Goal: Complete application form

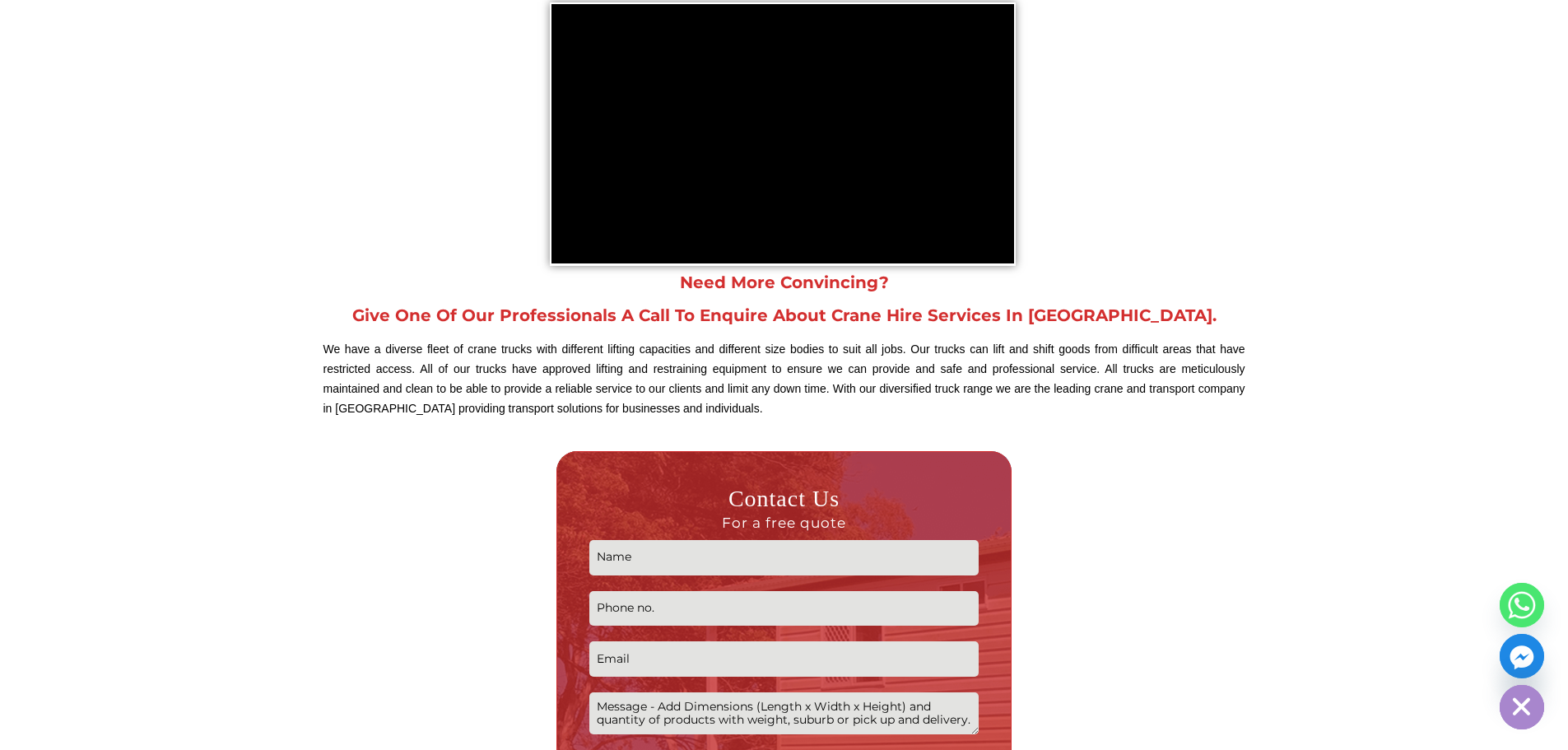
scroll to position [1892, 0]
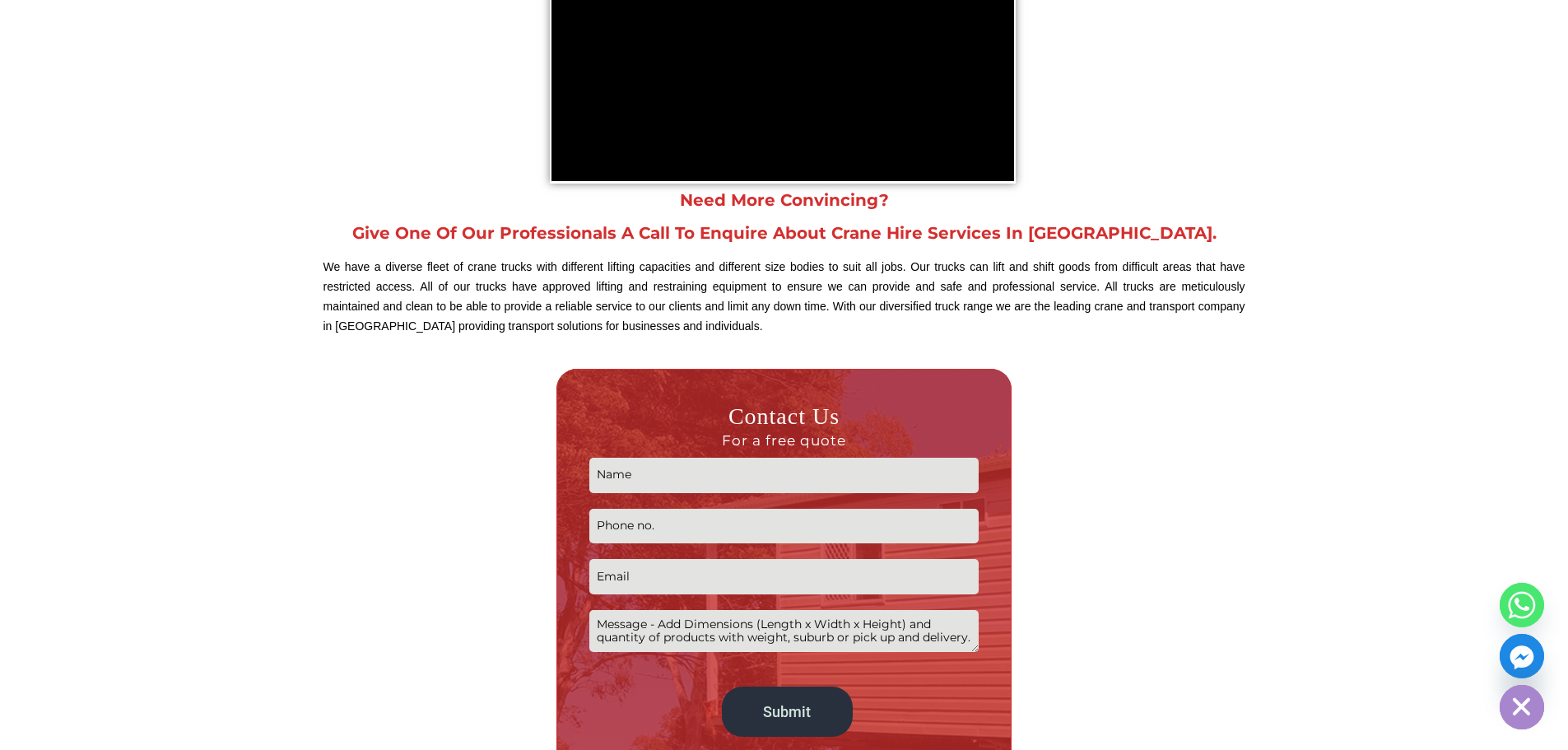
click at [618, 476] on input "Contact form" at bounding box center [784, 475] width 390 height 36
click at [710, 482] on input "Contact form" at bounding box center [784, 475] width 390 height 36
type input "Jack"
type input "S"
type input "0732100224"
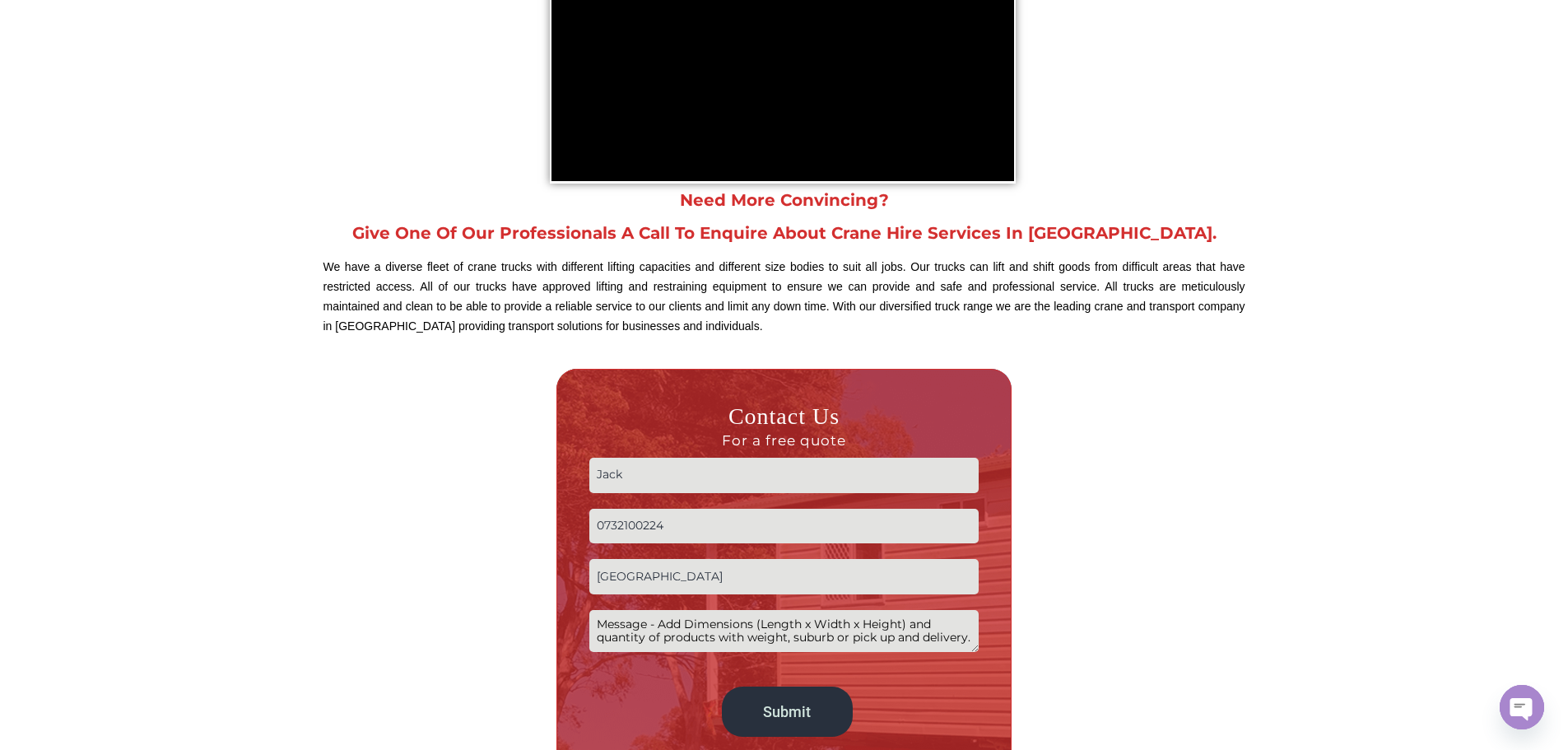
type input "[EMAIL_ADDRESS][DOMAIN_NAME]"
click at [676, 635] on textarea "Contact form" at bounding box center [784, 630] width 390 height 42
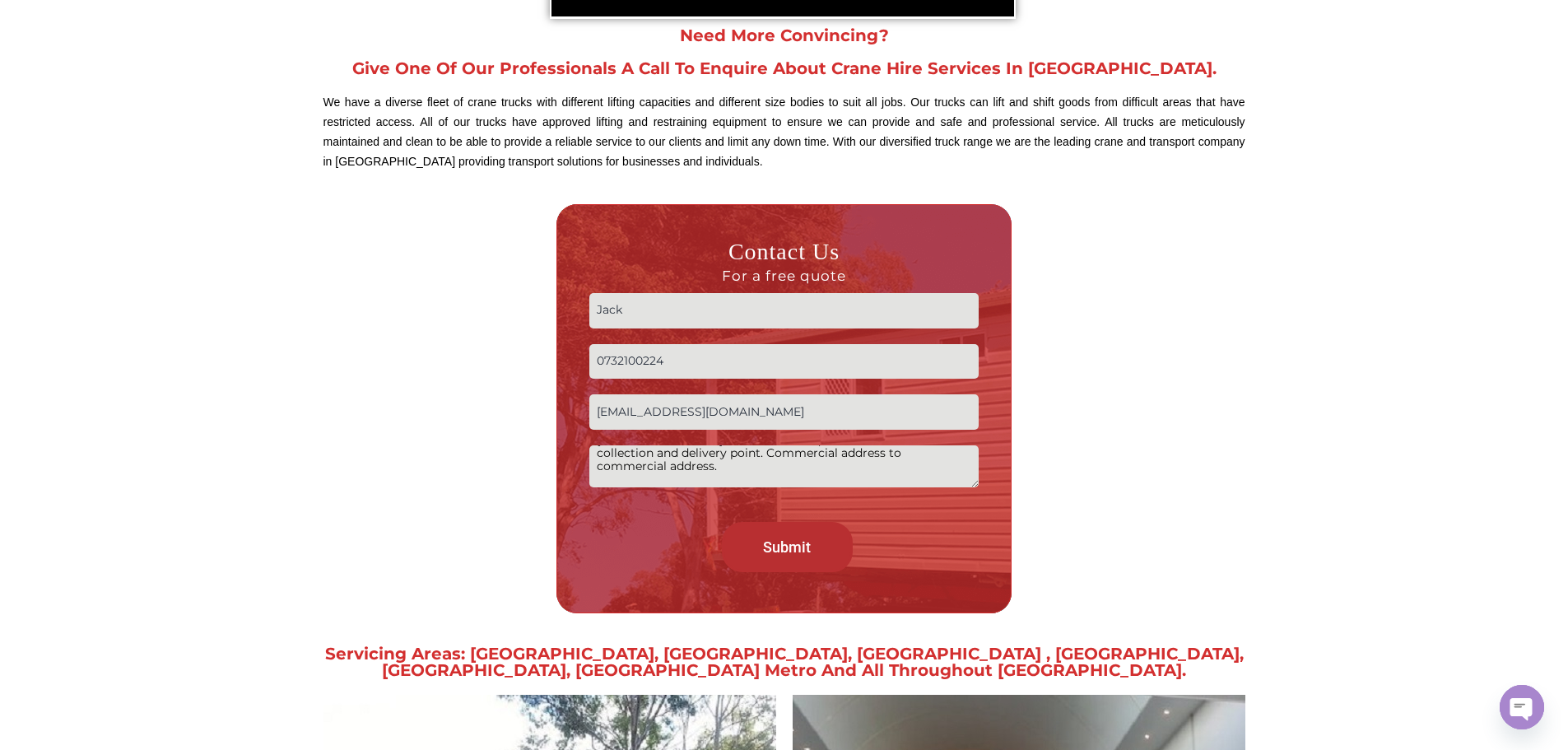
type textarea "Quote for 11T timber load from 4000 [GEOGRAPHIC_DATA] to [GEOGRAPHIC_DATA] 4125…"
click at [793, 552] on input "Submit" at bounding box center [787, 546] width 131 height 50
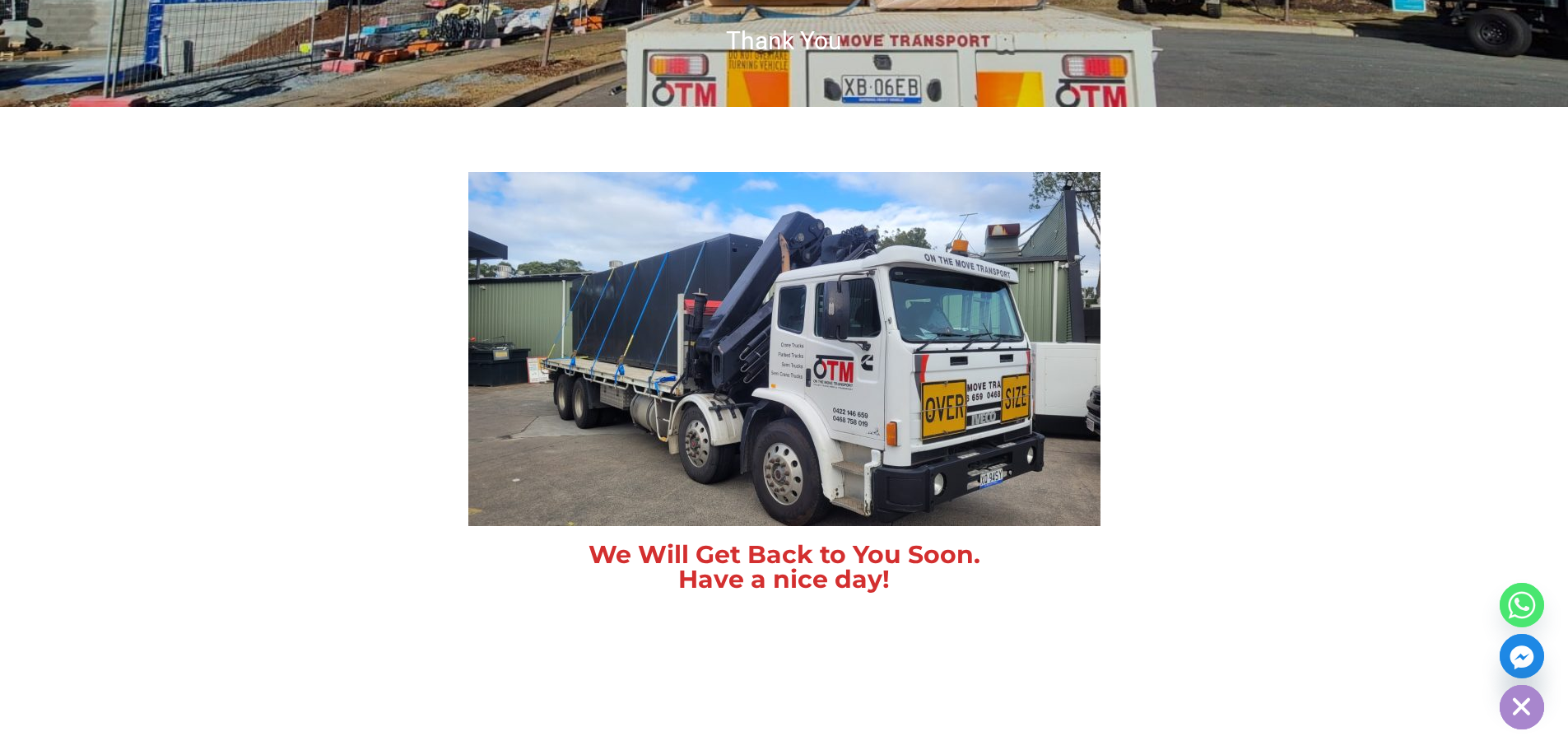
scroll to position [576, 0]
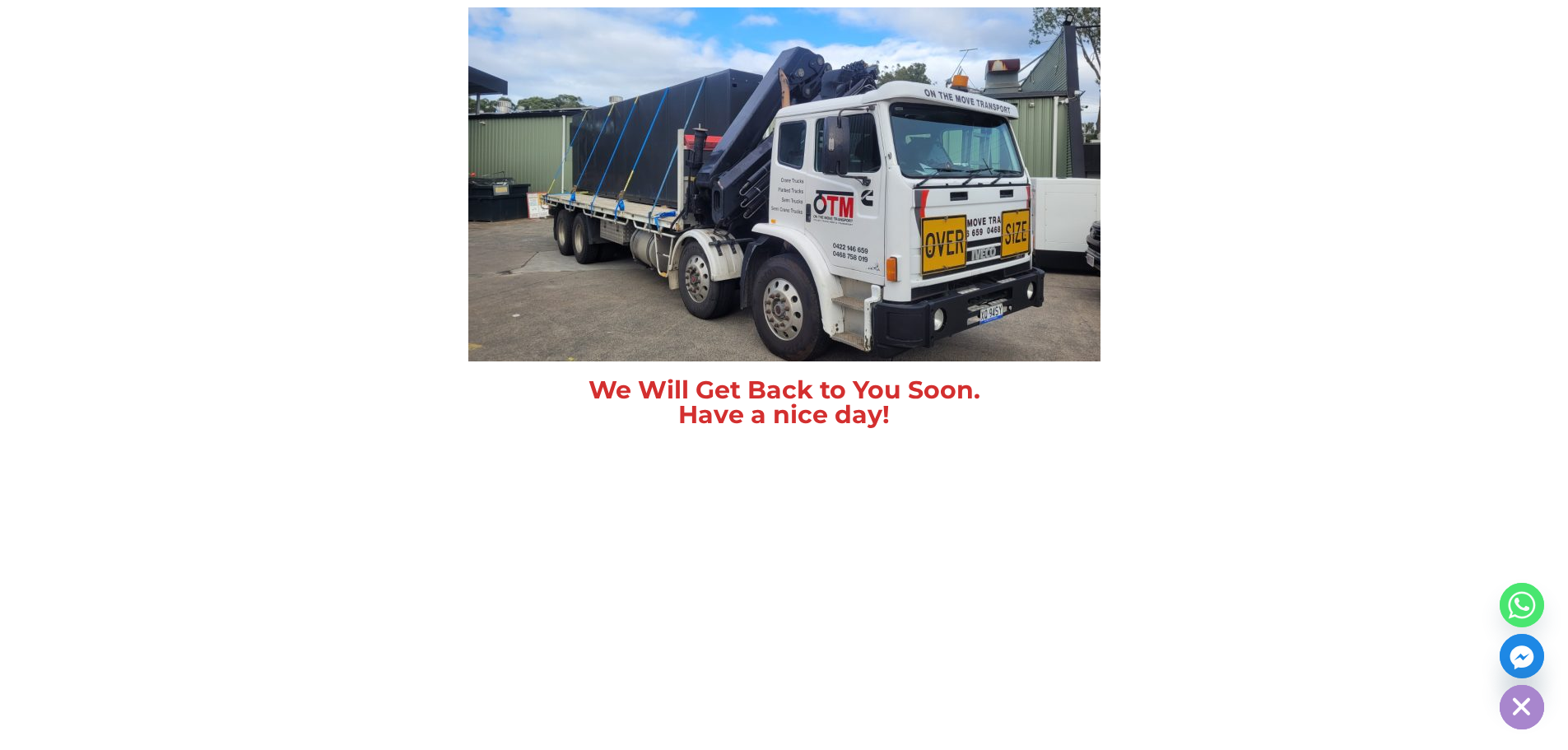
click at [1215, 162] on div at bounding box center [784, 184] width 921 height 354
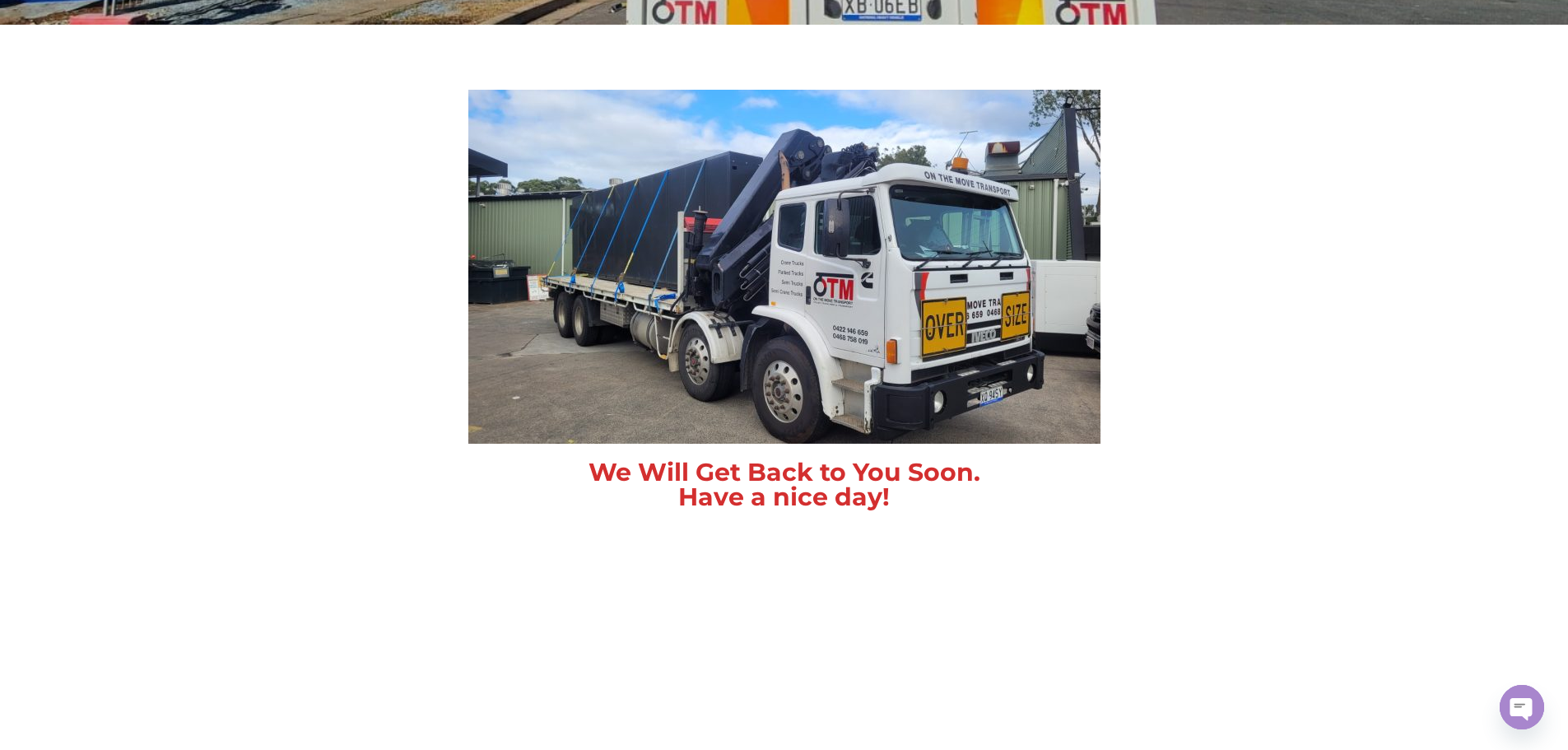
scroll to position [822, 0]
